Goal: Task Accomplishment & Management: Use online tool/utility

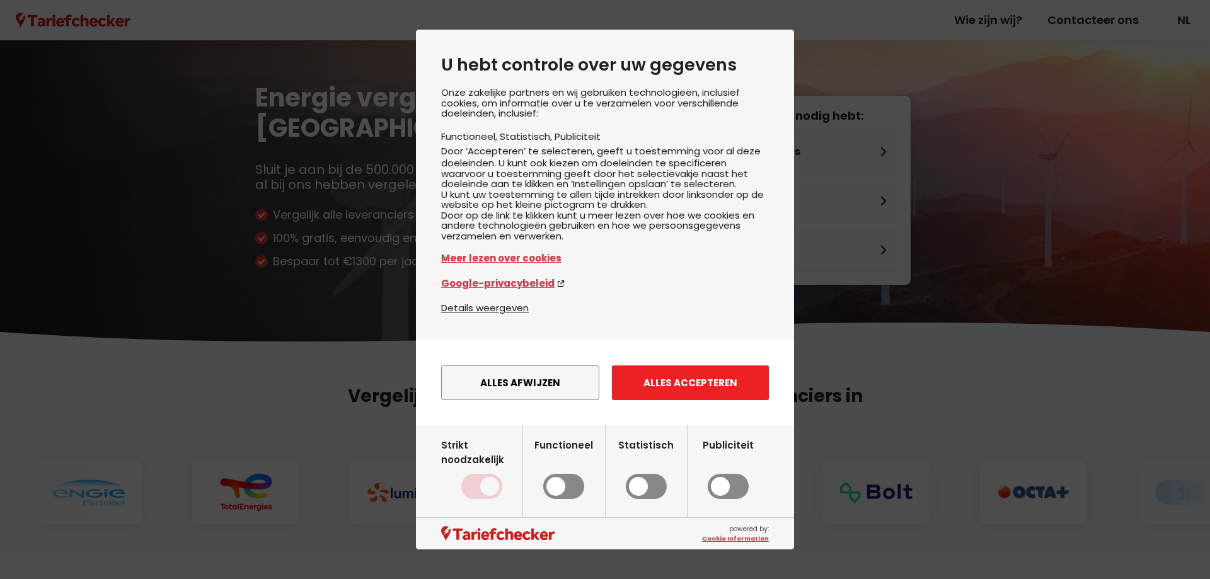
click at [687, 391] on button "Alles accepteren" at bounding box center [690, 382] width 157 height 35
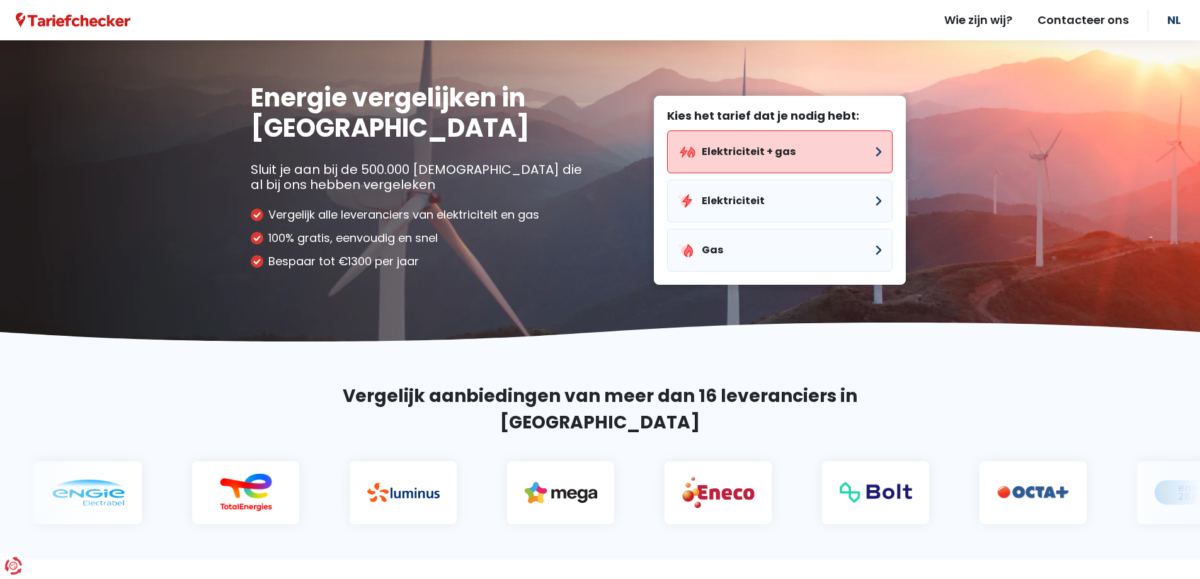
click at [792, 147] on button "Elektriciteit + gas" at bounding box center [780, 151] width 226 height 43
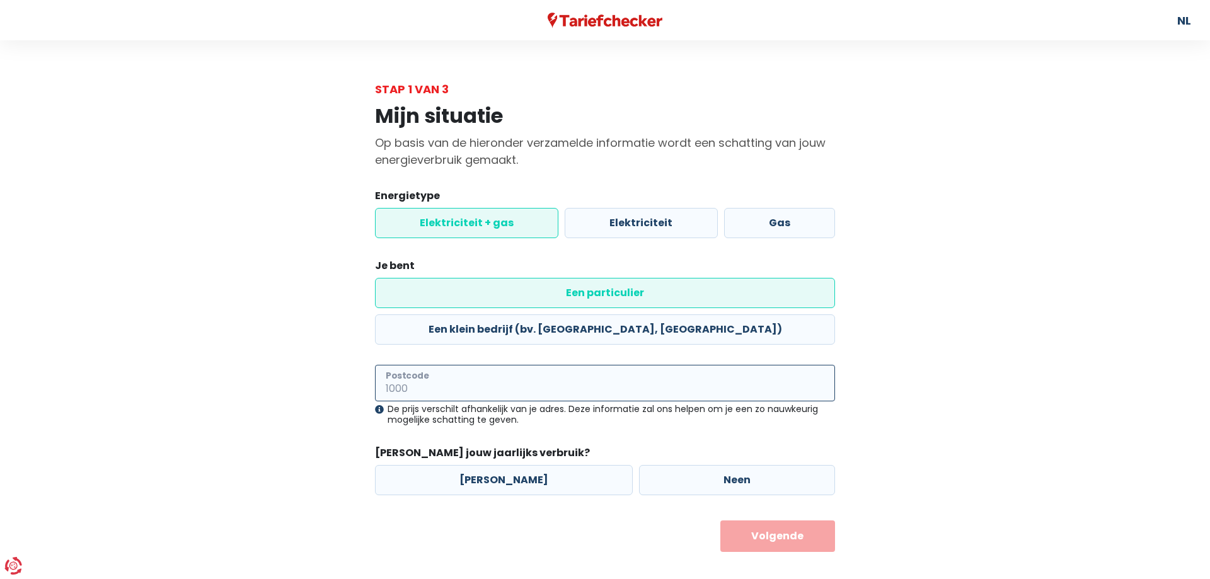
click at [548, 365] on input "Postcode" at bounding box center [605, 383] width 460 height 37
click at [589, 365] on input "Postcode" at bounding box center [605, 383] width 460 height 37
type input "3890"
click at [531, 465] on label "[PERSON_NAME]" at bounding box center [504, 480] width 258 height 30
click at [531, 465] on input "[PERSON_NAME]" at bounding box center [504, 480] width 258 height 30
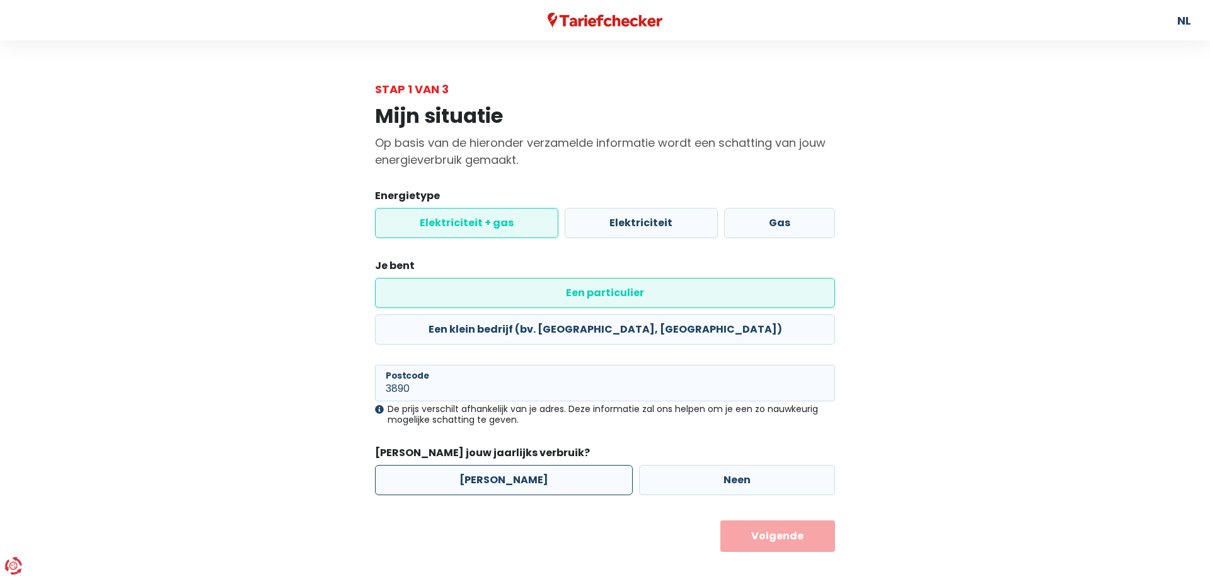
radio input "true"
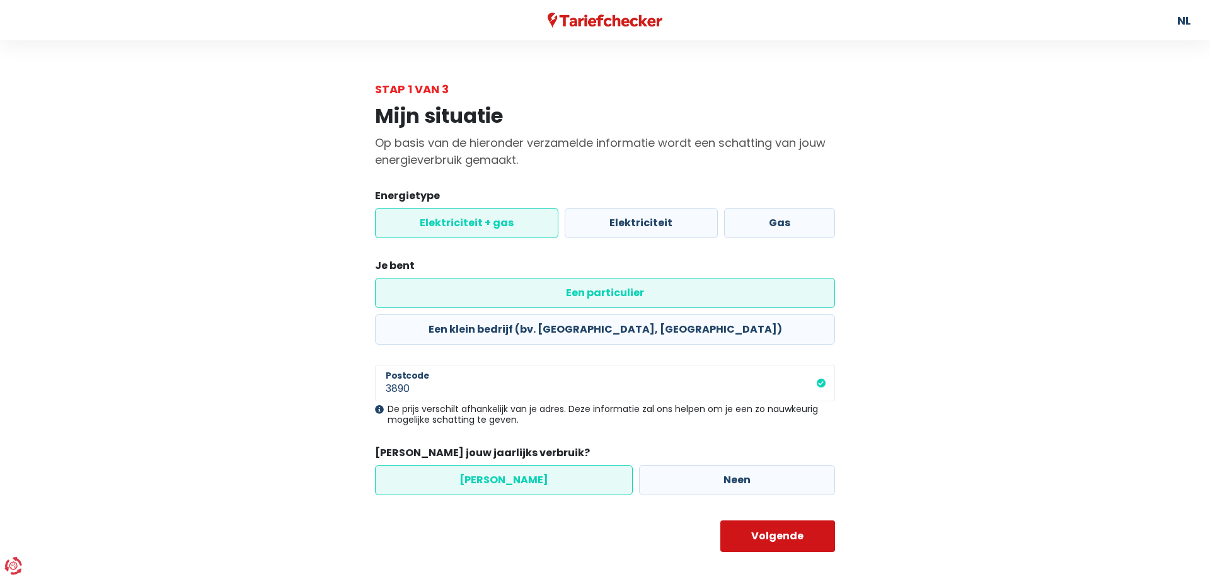
click at [752, 520] on button "Volgende" at bounding box center [777, 536] width 115 height 32
select select
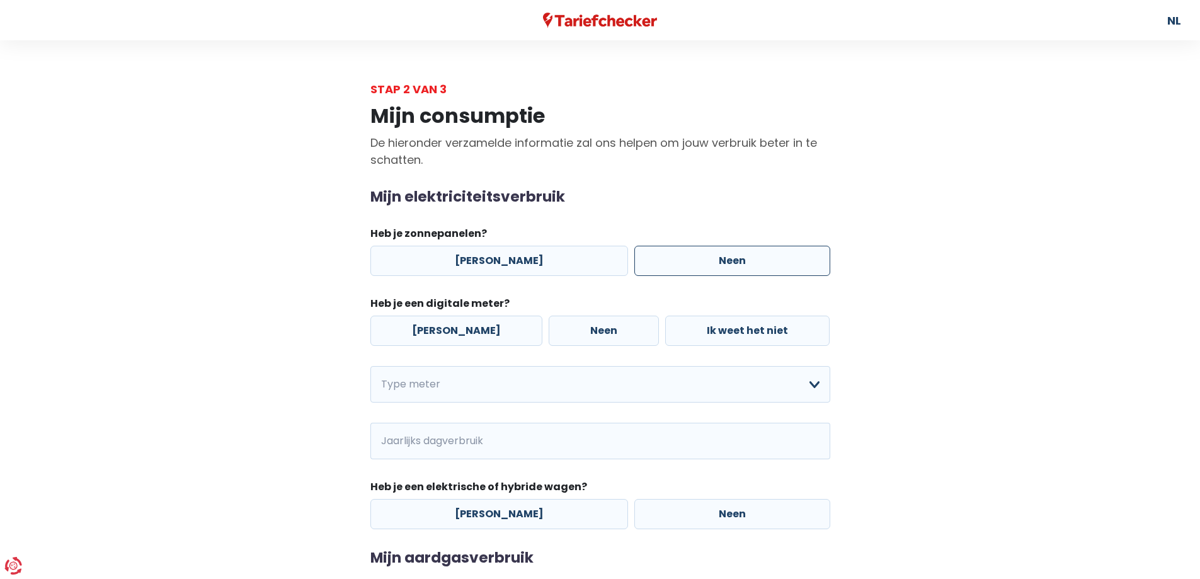
click at [684, 261] on label "Neen" at bounding box center [733, 261] width 196 height 30
click at [684, 261] on input "Neen" at bounding box center [733, 261] width 196 height 30
radio input "true"
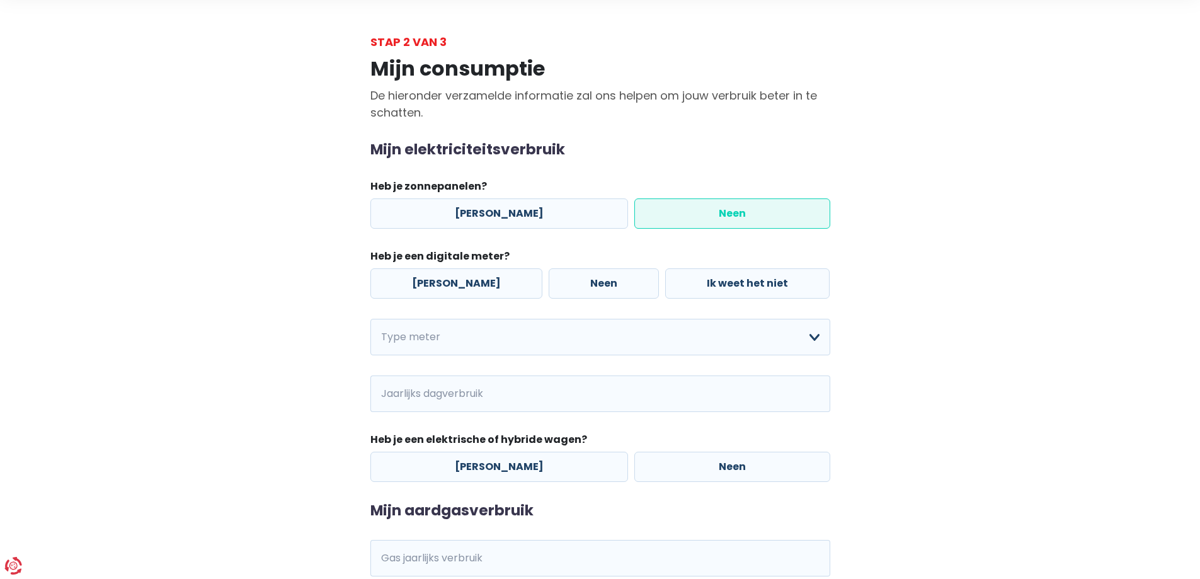
scroll to position [142, 0]
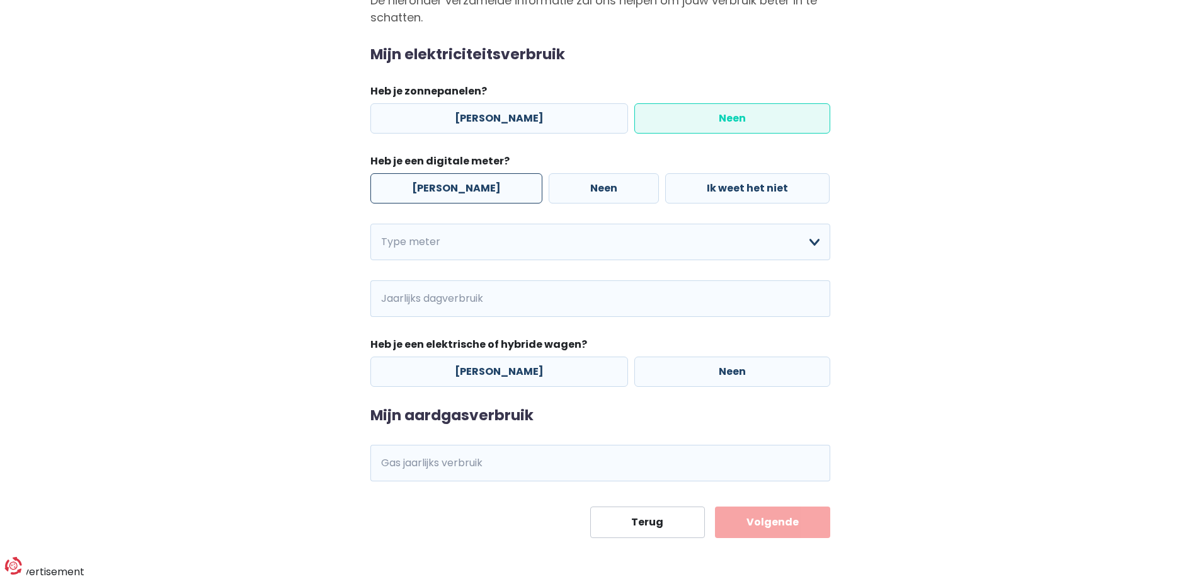
click at [463, 180] on label "[PERSON_NAME]" at bounding box center [457, 188] width 172 height 30
click at [463, 180] on input "[PERSON_NAME]" at bounding box center [457, 188] width 172 height 30
radio input "true"
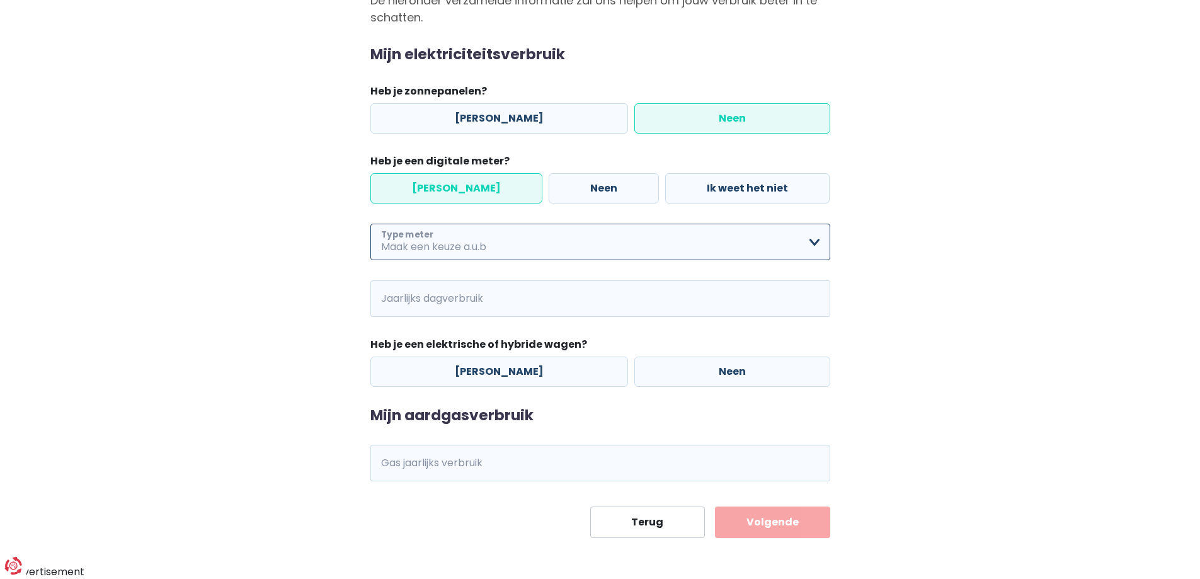
click at [810, 241] on select "Enkelvoudig Tweevoudig Enkelvoudig + uitsluitend nachttarief Tweevoudig + uitsl…" at bounding box center [601, 242] width 460 height 37
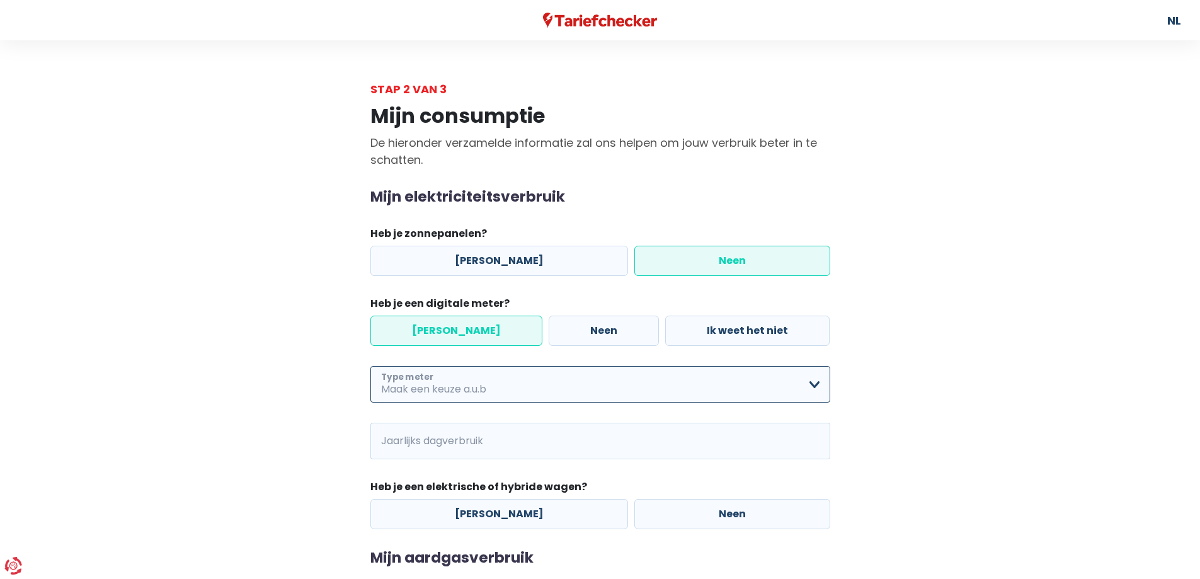
click at [817, 385] on select "Enkelvoudig Tweevoudig Enkelvoudig + uitsluitend nachttarief Tweevoudig + uitsl…" at bounding box center [601, 384] width 460 height 37
select select "day_night_bi_hourly"
click at [371, 366] on select "Enkelvoudig Tweevoudig Enkelvoudig + uitsluitend nachttarief Tweevoudig + uitsl…" at bounding box center [601, 384] width 460 height 37
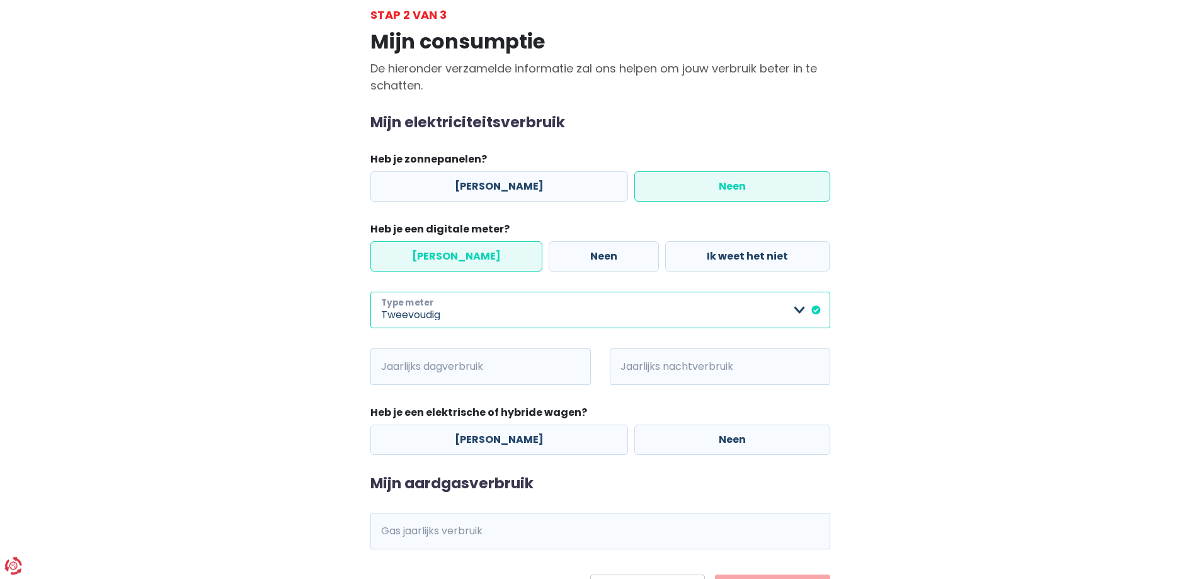
scroll to position [142, 0]
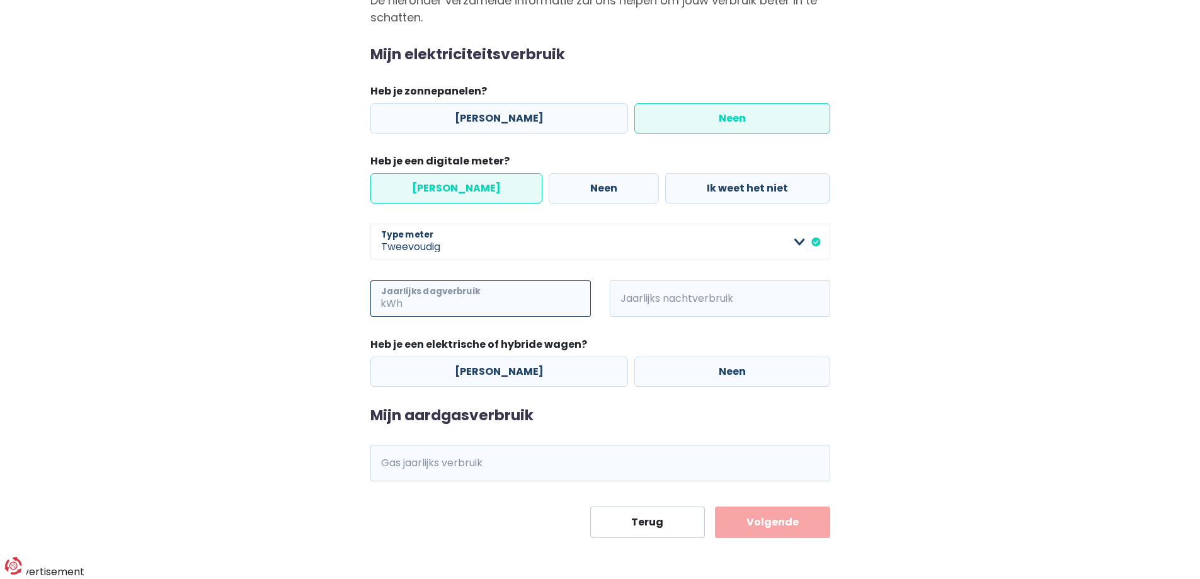
click at [552, 297] on input "Jaarlijks dagverbruik" at bounding box center [498, 298] width 186 height 37
type input "4600"
click at [738, 296] on input "Jaarlijks nachtverbruik" at bounding box center [738, 298] width 186 height 37
type input "1900"
click at [721, 376] on label "Neen" at bounding box center [733, 372] width 196 height 30
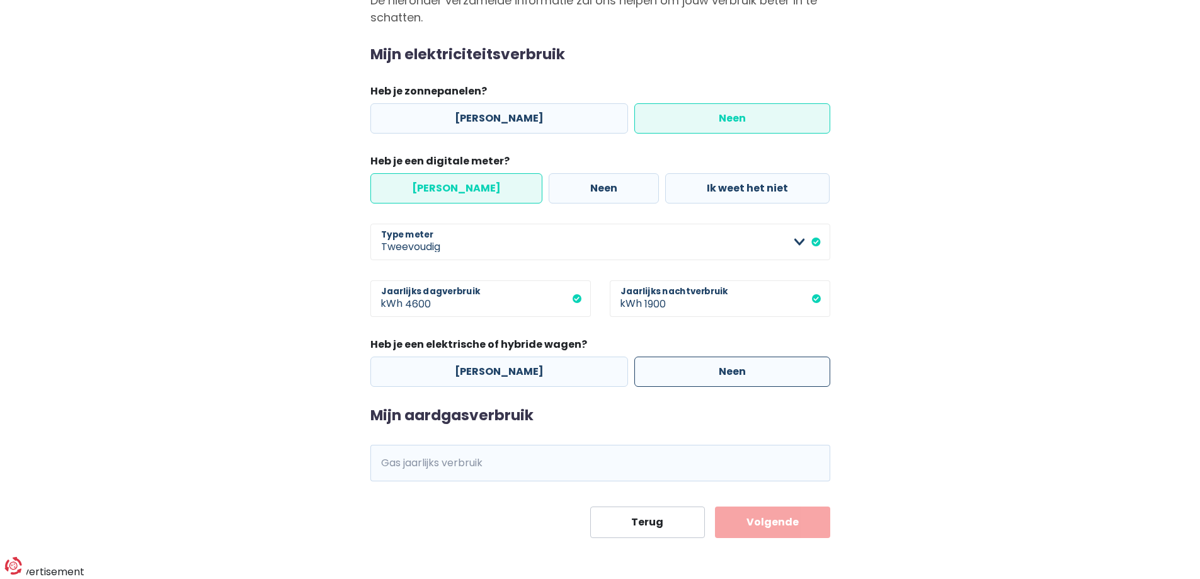
click at [721, 376] on input "Neen" at bounding box center [733, 372] width 196 height 30
radio input "true"
click at [708, 452] on input "Gas jaarlijks verbruik" at bounding box center [617, 463] width 425 height 37
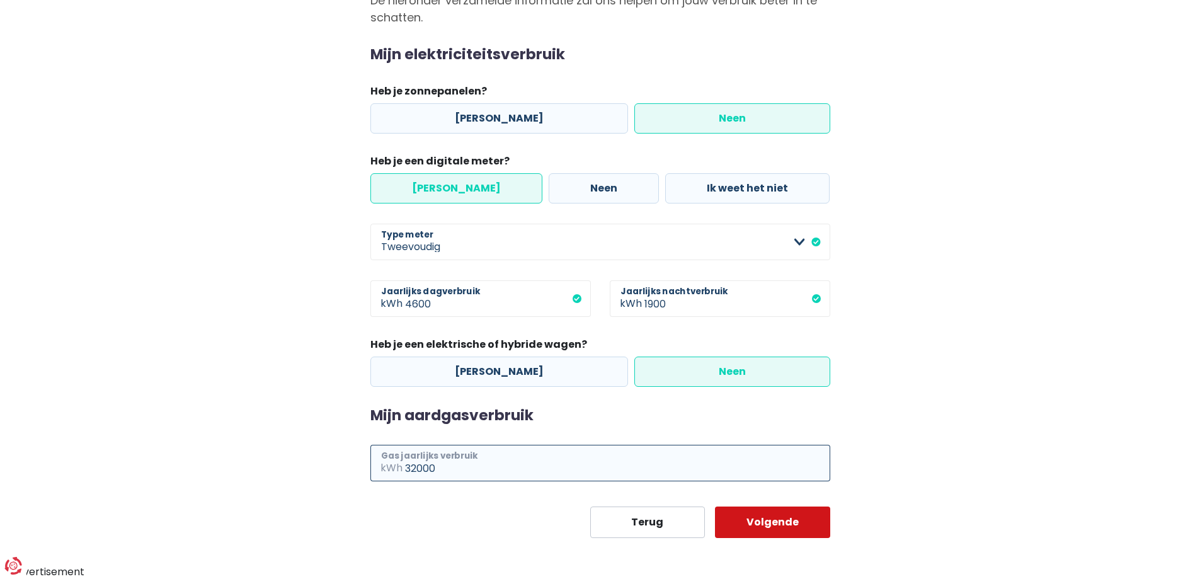
type input "32000"
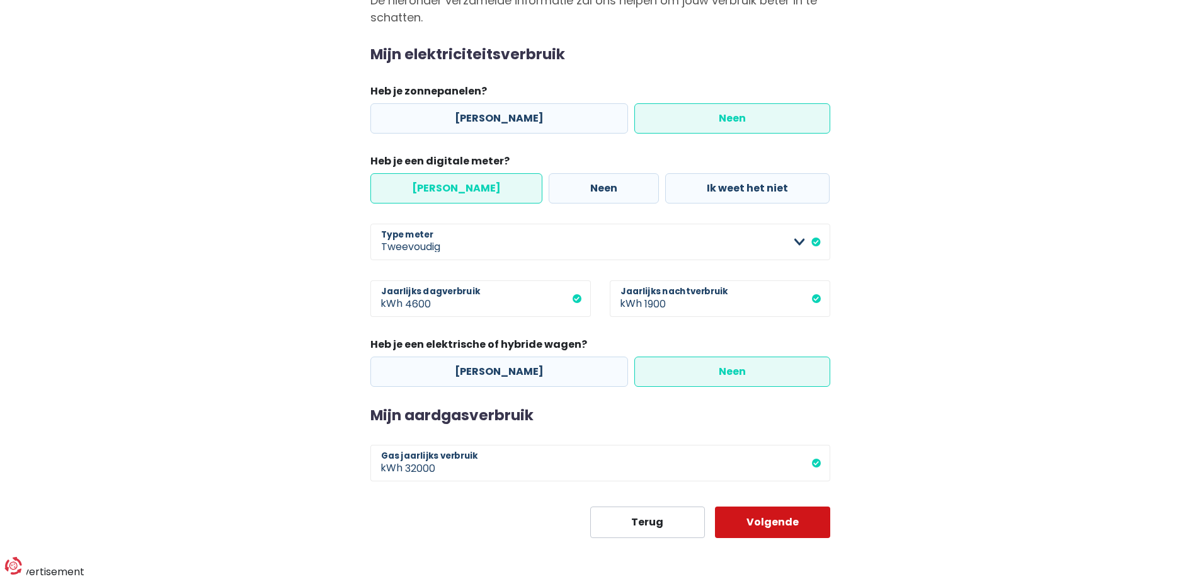
click at [757, 522] on button "Volgende" at bounding box center [772, 523] width 115 height 32
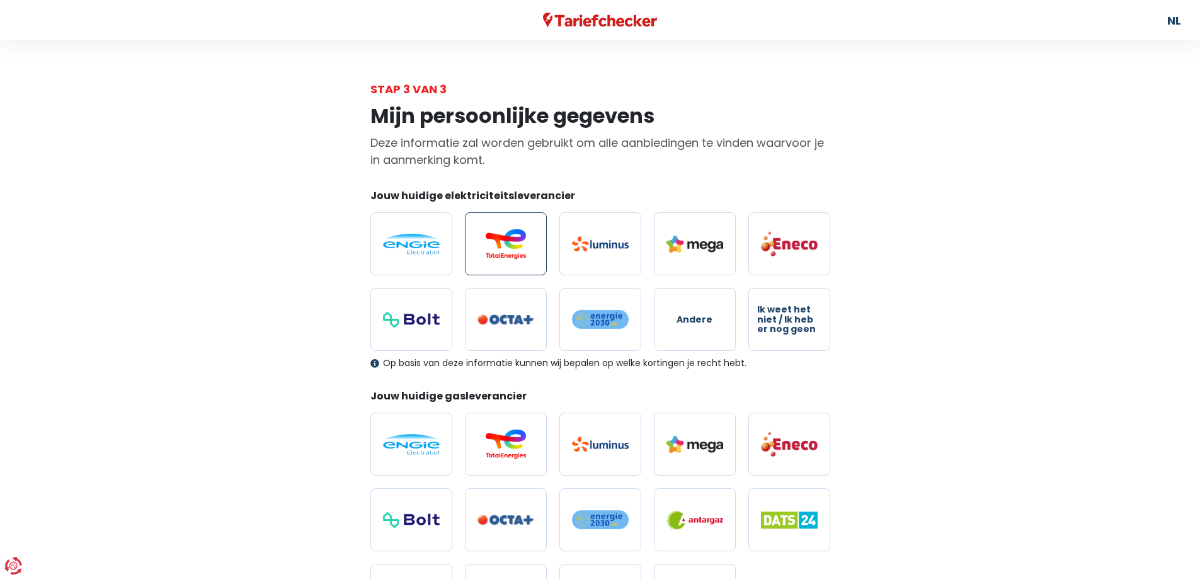
click at [504, 239] on img at bounding box center [506, 244] width 57 height 30
click at [504, 239] on input "radio" at bounding box center [506, 243] width 82 height 63
radio input "true"
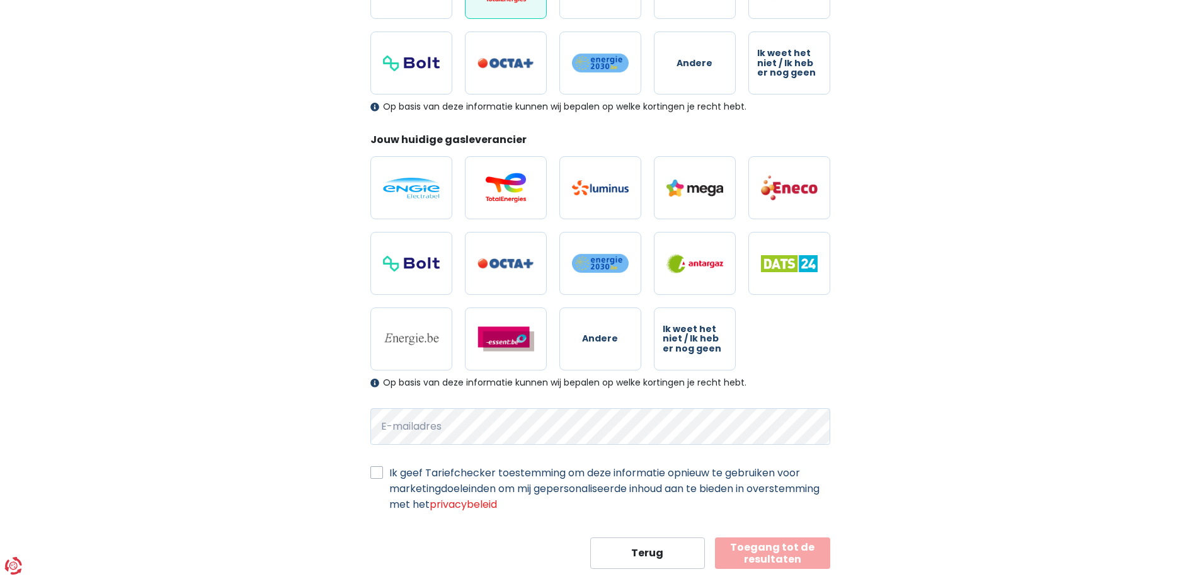
scroll to position [287, 0]
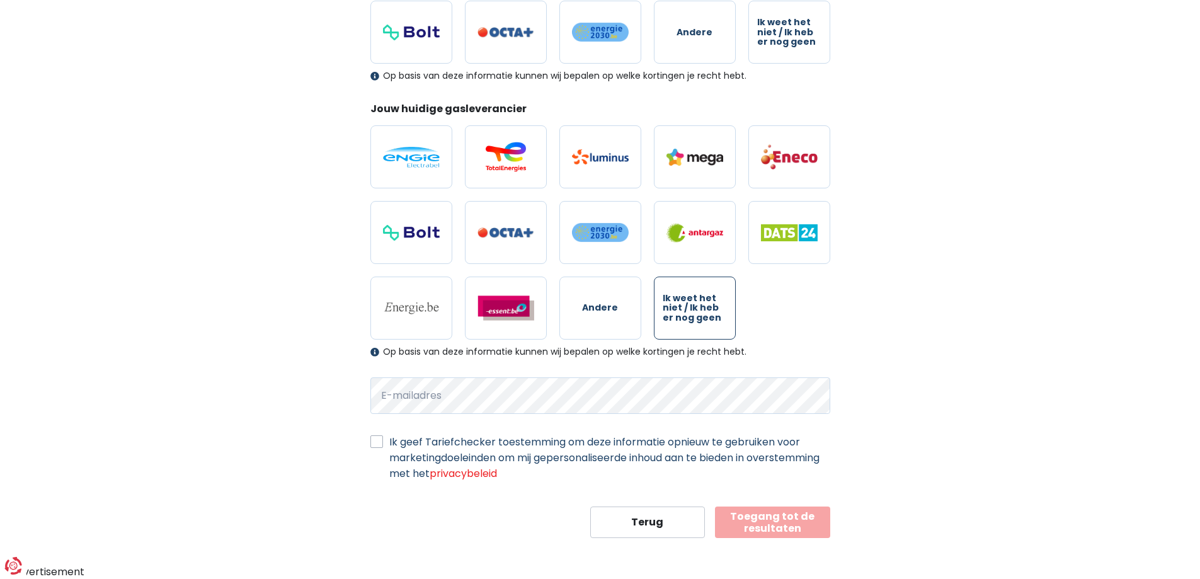
click at [676, 311] on span "Ik weet het niet / Ik heb er nog geen" at bounding box center [695, 308] width 64 height 29
click at [676, 311] on input "Ik weet het niet / Ik heb er nog geen" at bounding box center [695, 308] width 82 height 63
radio input "true"
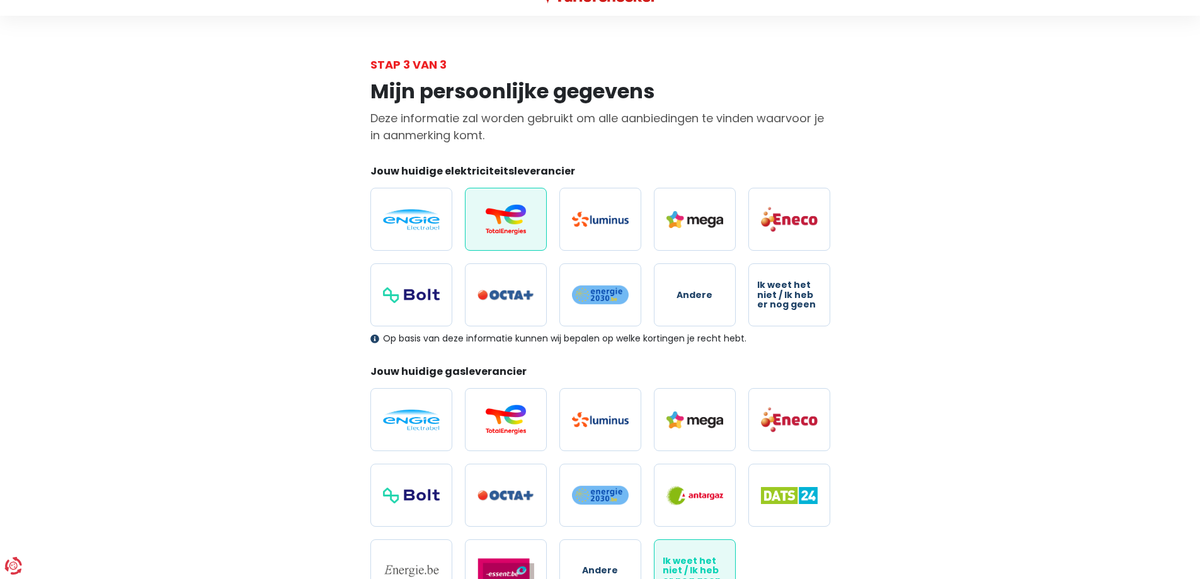
scroll to position [0, 0]
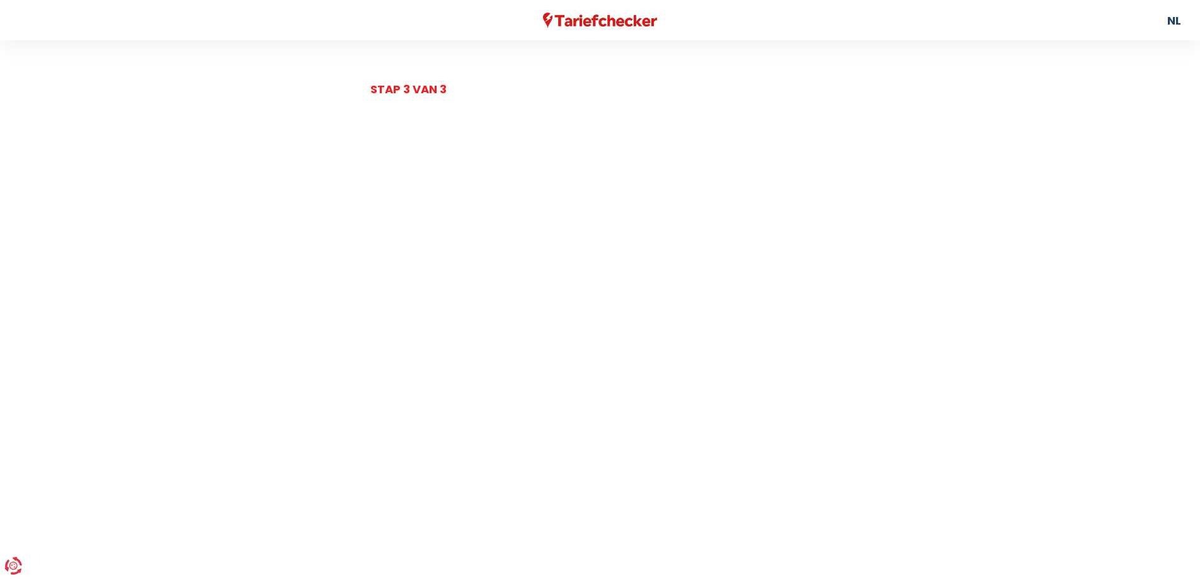
scroll to position [142, 0]
select select "day_night_bi_hourly"
